Goal: Check status: Check status

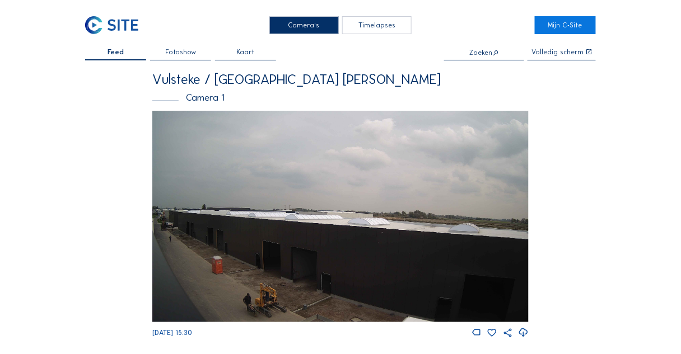
click at [298, 241] on img at bounding box center [340, 217] width 376 height 212
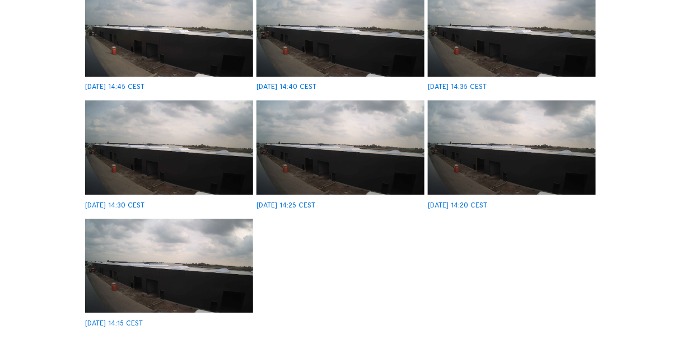
click at [349, 182] on img at bounding box center [340, 148] width 168 height 95
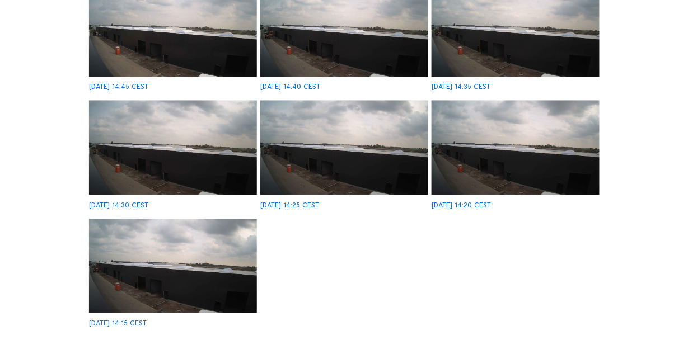
scroll to position [501, 0]
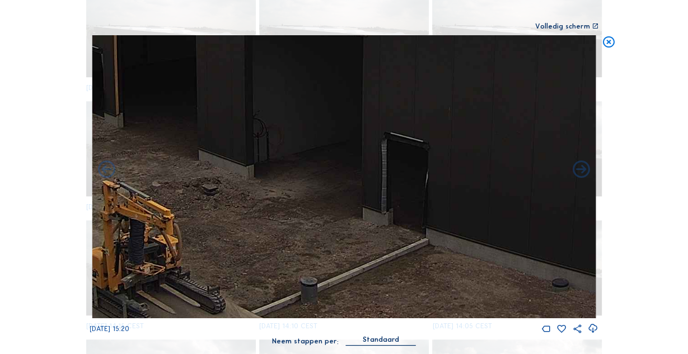
drag, startPoint x: 292, startPoint y: 300, endPoint x: 279, endPoint y: 270, distance: 32.3
click at [279, 270] on img at bounding box center [344, 176] width 504 height 283
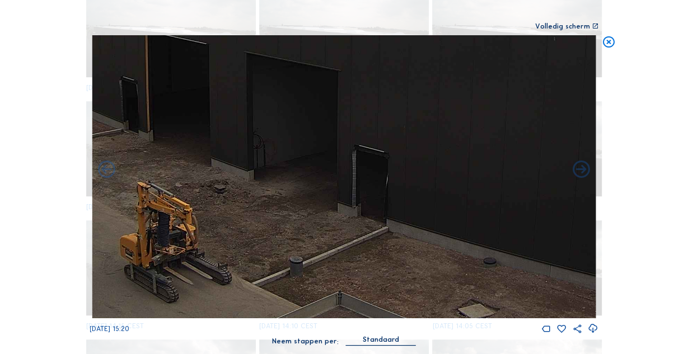
click at [373, 267] on img at bounding box center [344, 176] width 504 height 283
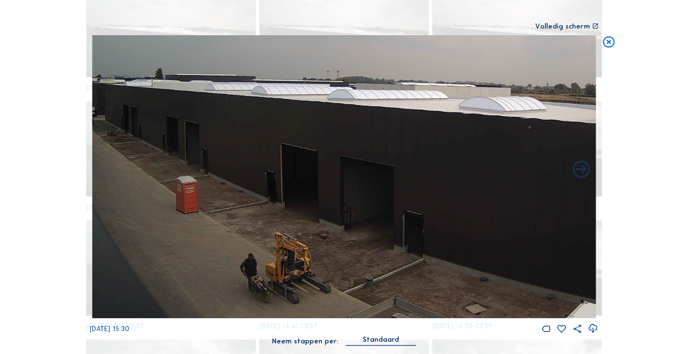
drag, startPoint x: 265, startPoint y: 266, endPoint x: 259, endPoint y: 242, distance: 24.5
click at [258, 237] on img at bounding box center [344, 176] width 504 height 283
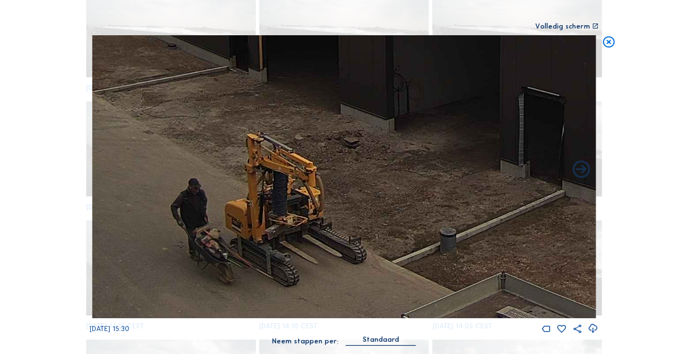
drag, startPoint x: 260, startPoint y: 247, endPoint x: 225, endPoint y: 172, distance: 83.4
click at [225, 172] on img at bounding box center [344, 176] width 504 height 283
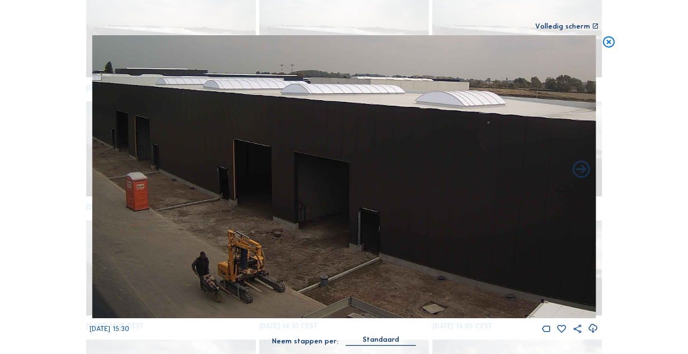
drag, startPoint x: 218, startPoint y: 162, endPoint x: 411, endPoint y: 223, distance: 202.7
click at [411, 223] on img at bounding box center [344, 176] width 504 height 283
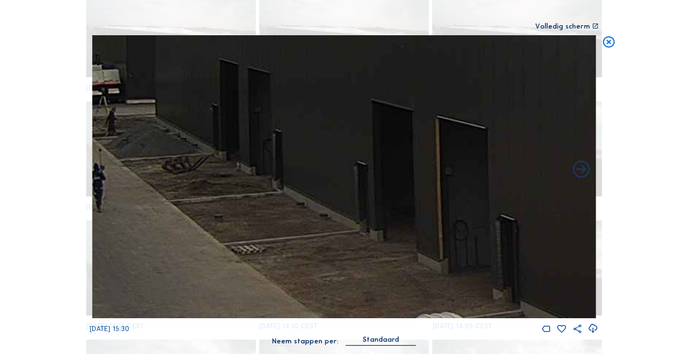
drag, startPoint x: 144, startPoint y: 196, endPoint x: 270, endPoint y: 235, distance: 132.4
click at [278, 234] on img at bounding box center [344, 176] width 504 height 283
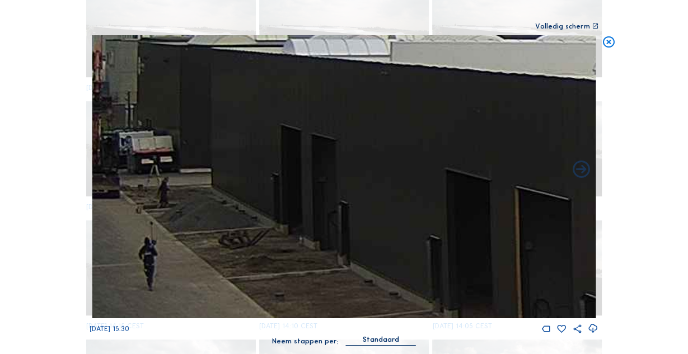
drag, startPoint x: 149, startPoint y: 200, endPoint x: 194, endPoint y: 203, distance: 44.8
click at [195, 201] on img at bounding box center [344, 176] width 504 height 283
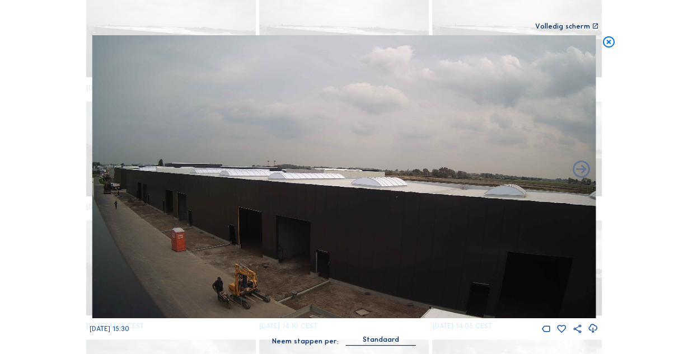
click at [616, 40] on div "Scroll om door de tijd te reizen | Druk op de 'Alt'-[PERSON_NAME] + scroll om t…" at bounding box center [344, 177] width 688 height 354
click at [612, 43] on icon at bounding box center [609, 42] width 14 height 15
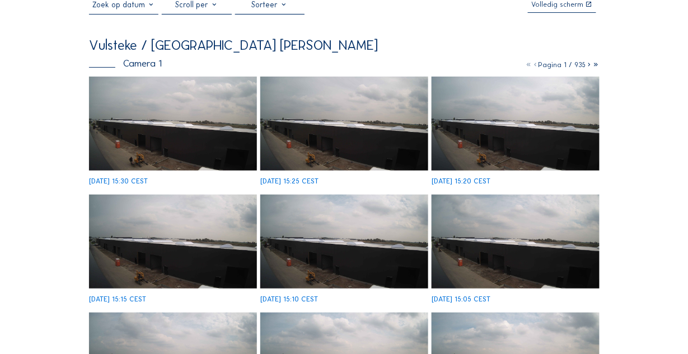
scroll to position [0, 0]
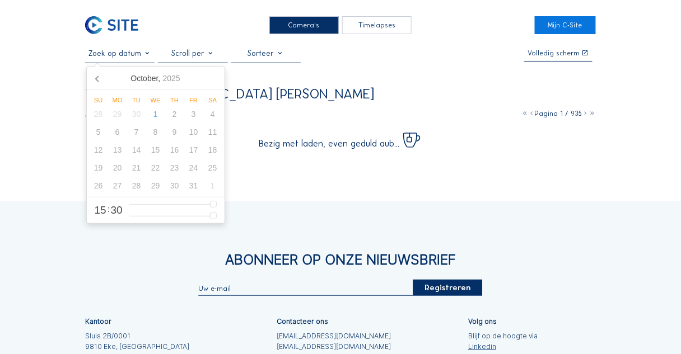
click at [119, 55] on input "text" at bounding box center [119, 54] width 69 height 10
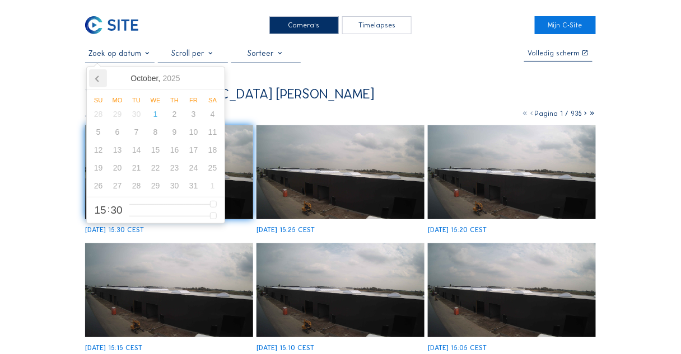
click at [94, 83] on icon at bounding box center [98, 78] width 18 height 18
click at [133, 153] on div "16" at bounding box center [136, 150] width 19 height 18
type input "[DATE] 15:30"
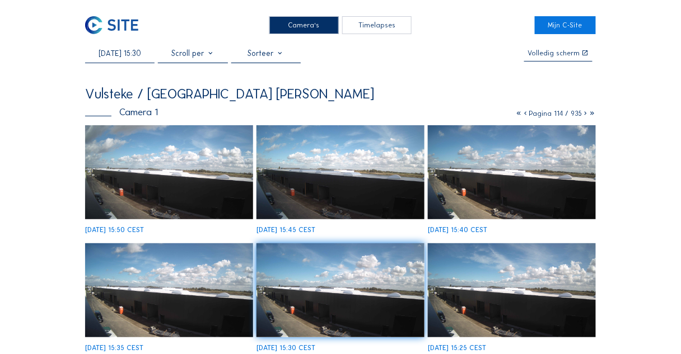
click at [204, 195] on img at bounding box center [169, 172] width 168 height 95
